Goal: Task Accomplishment & Management: Manage account settings

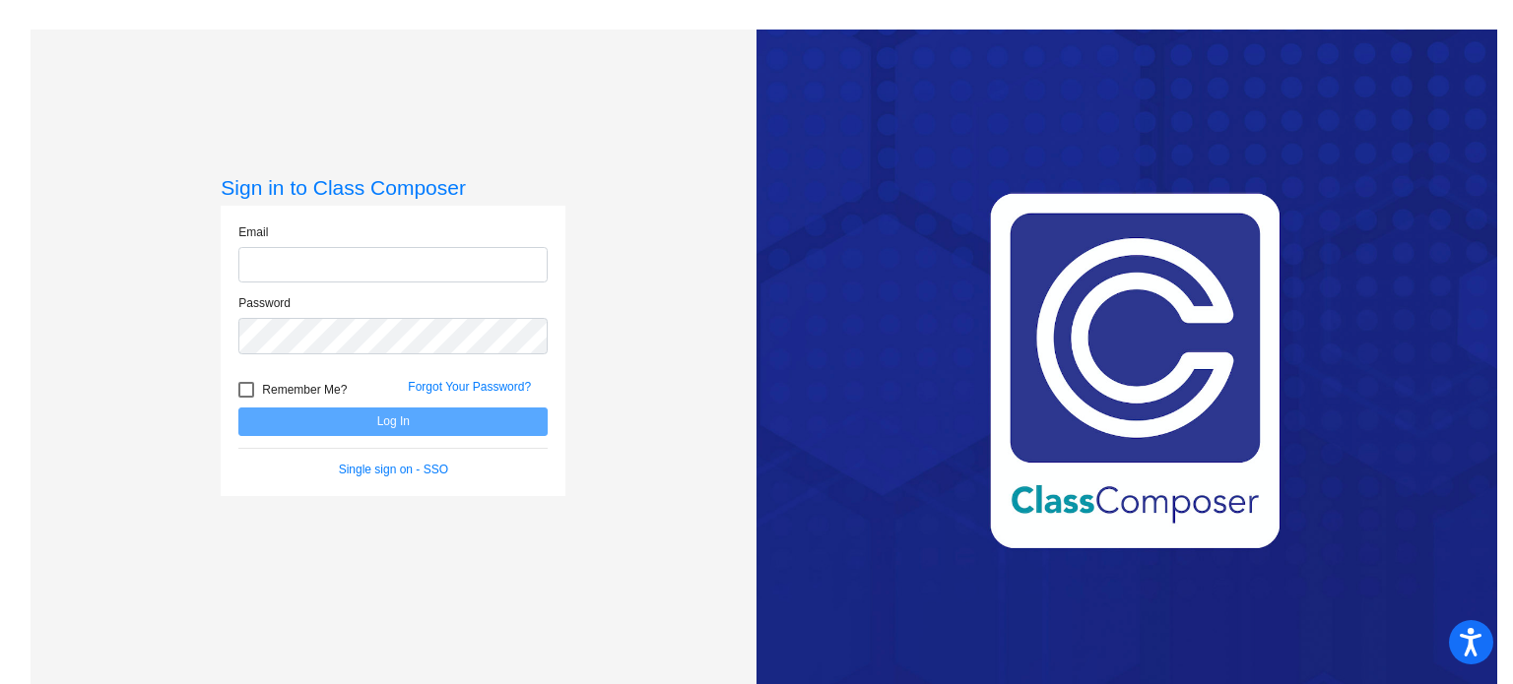
type input "[EMAIL_ADDRESS][DOMAIN_NAME]"
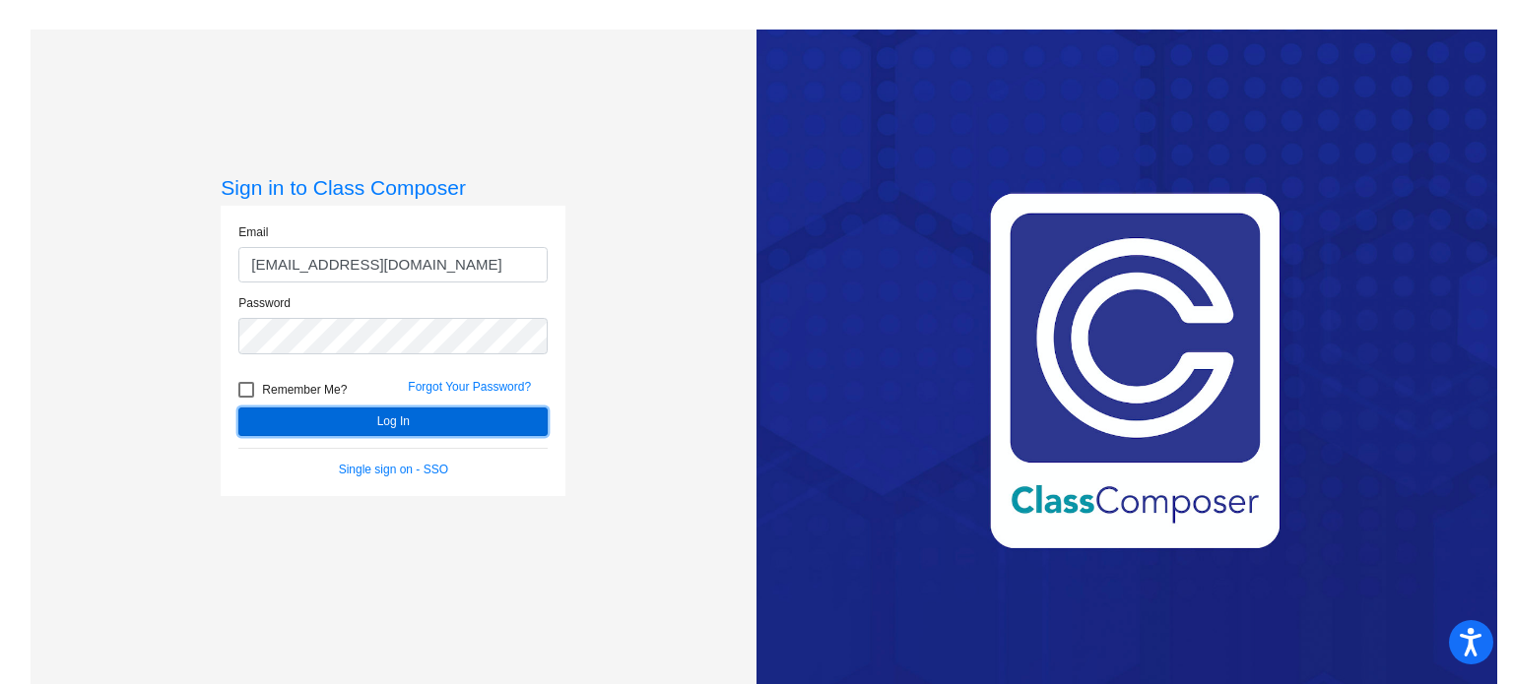
click at [376, 417] on button "Log In" at bounding box center [392, 422] width 309 height 29
click at [418, 417] on button "Log In" at bounding box center [392, 422] width 309 height 29
click at [697, 404] on div "Sign in to Class Composer Email [EMAIL_ADDRESS][DOMAIN_NAME] Password Remember …" at bounding box center [394, 372] width 726 height 684
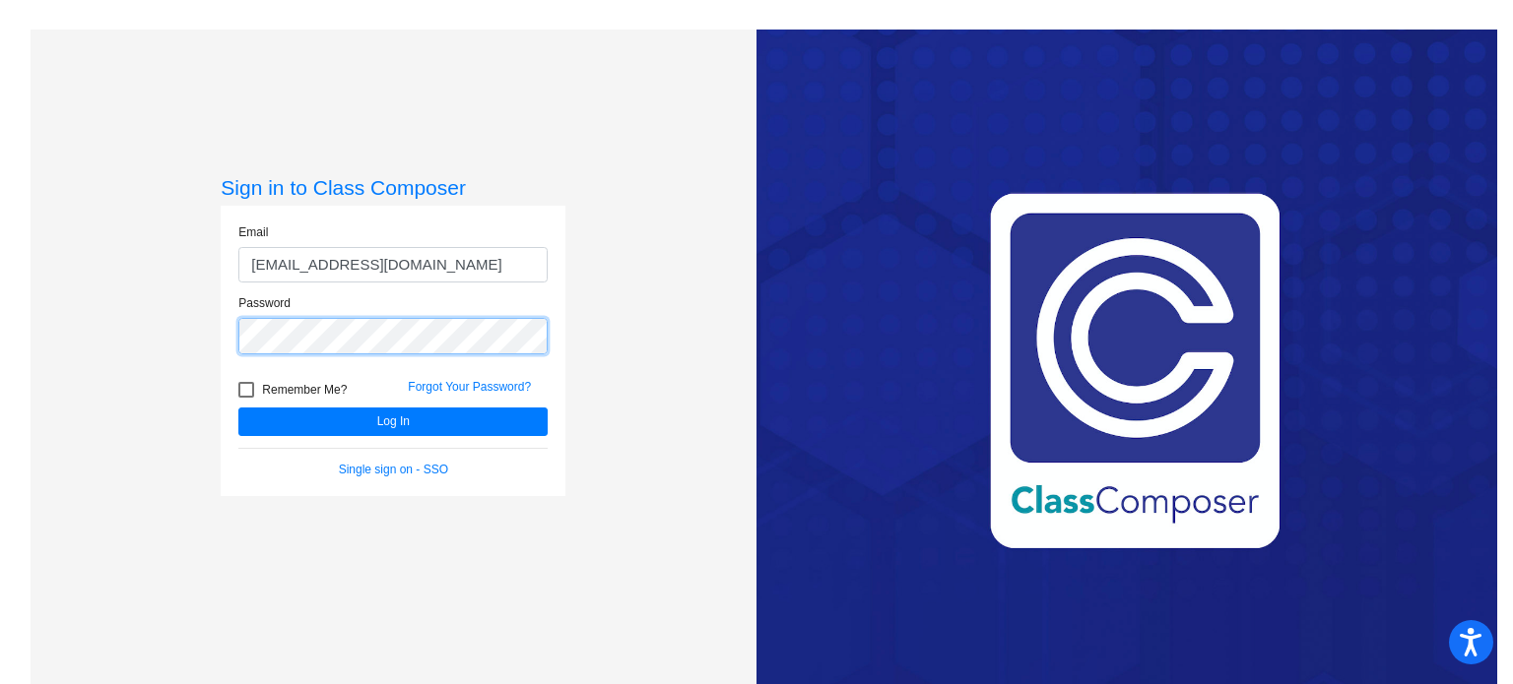
click at [214, 336] on div "Sign in to Class Composer Email [EMAIL_ADDRESS][DOMAIN_NAME] Password Remember …" at bounding box center [394, 372] width 726 height 684
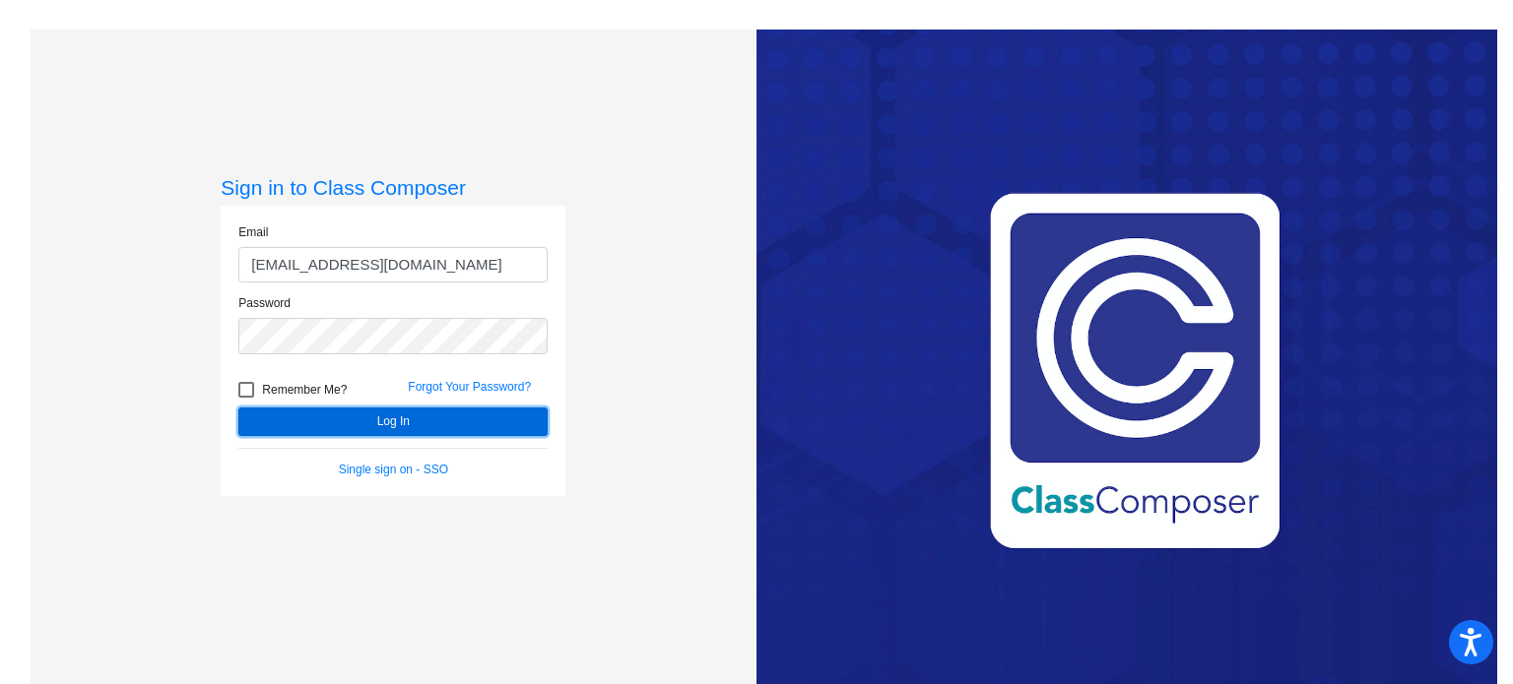
click at [366, 418] on button "Log In" at bounding box center [392, 422] width 309 height 29
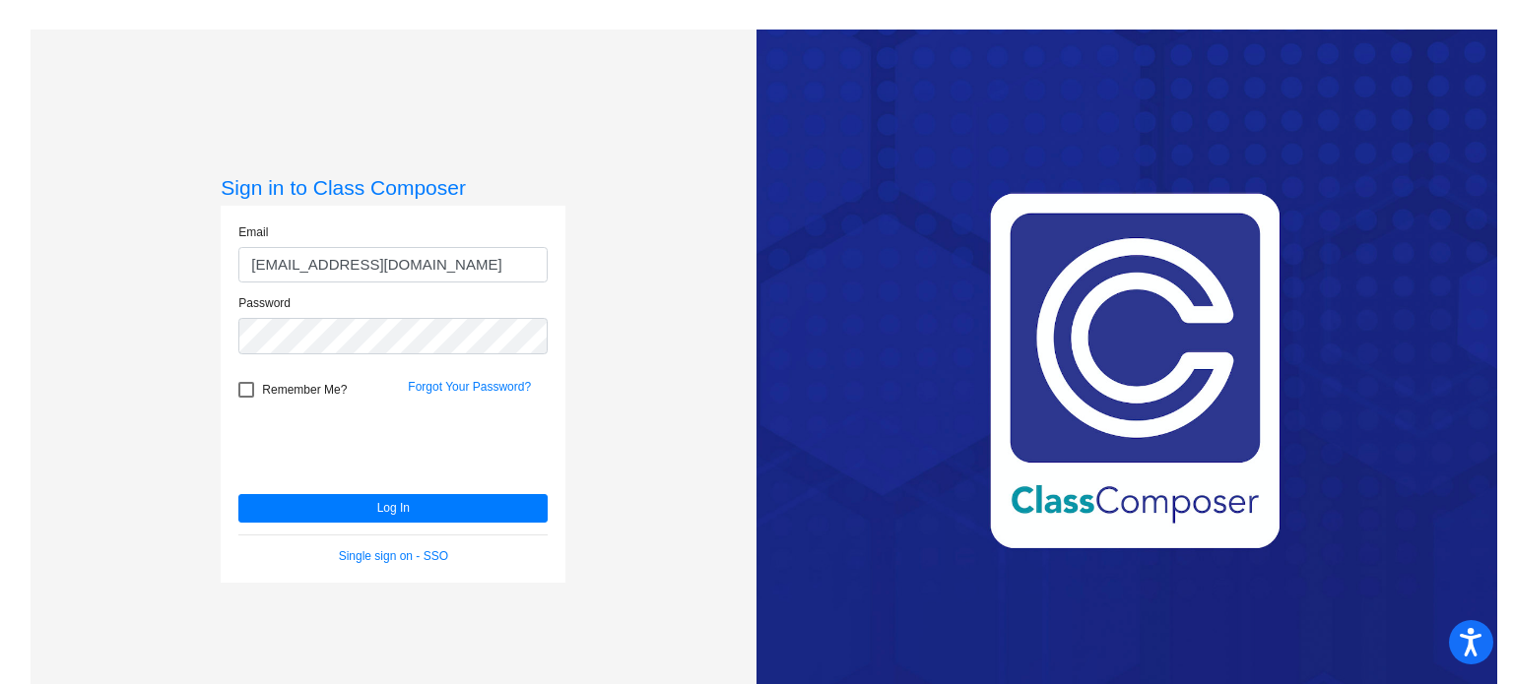
click at [1233, 626] on div "Love Class Composer? Share it with a friend! If you're happy with Class Compose…" at bounding box center [1126, 372] width 741 height 684
click at [451, 387] on link "Forgot Your Password?" at bounding box center [469, 387] width 123 height 14
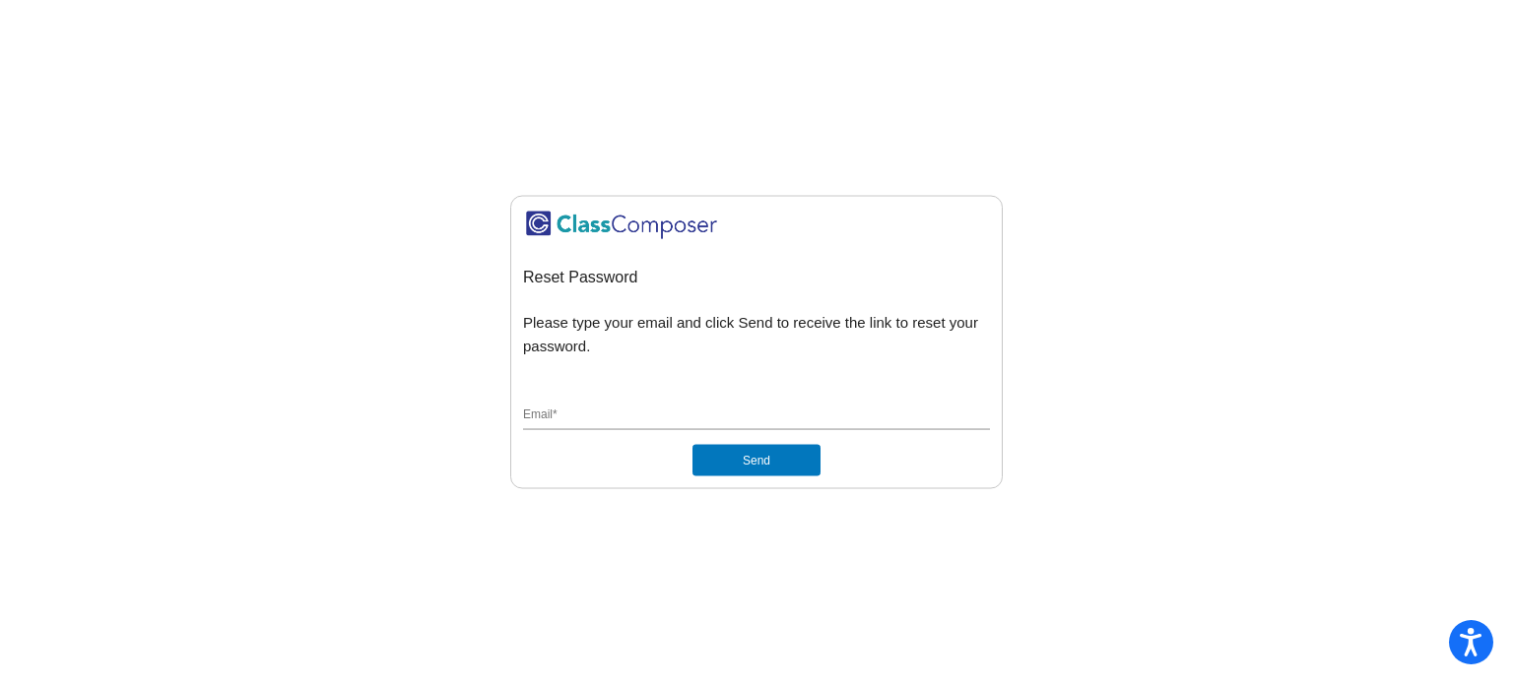
click at [618, 414] on input "Email *" at bounding box center [756, 417] width 467 height 18
type input "[EMAIL_ADDRESS][DOMAIN_NAME]"
click at [751, 465] on button "Send" at bounding box center [756, 461] width 128 height 32
